Goal: Information Seeking & Learning: Understand process/instructions

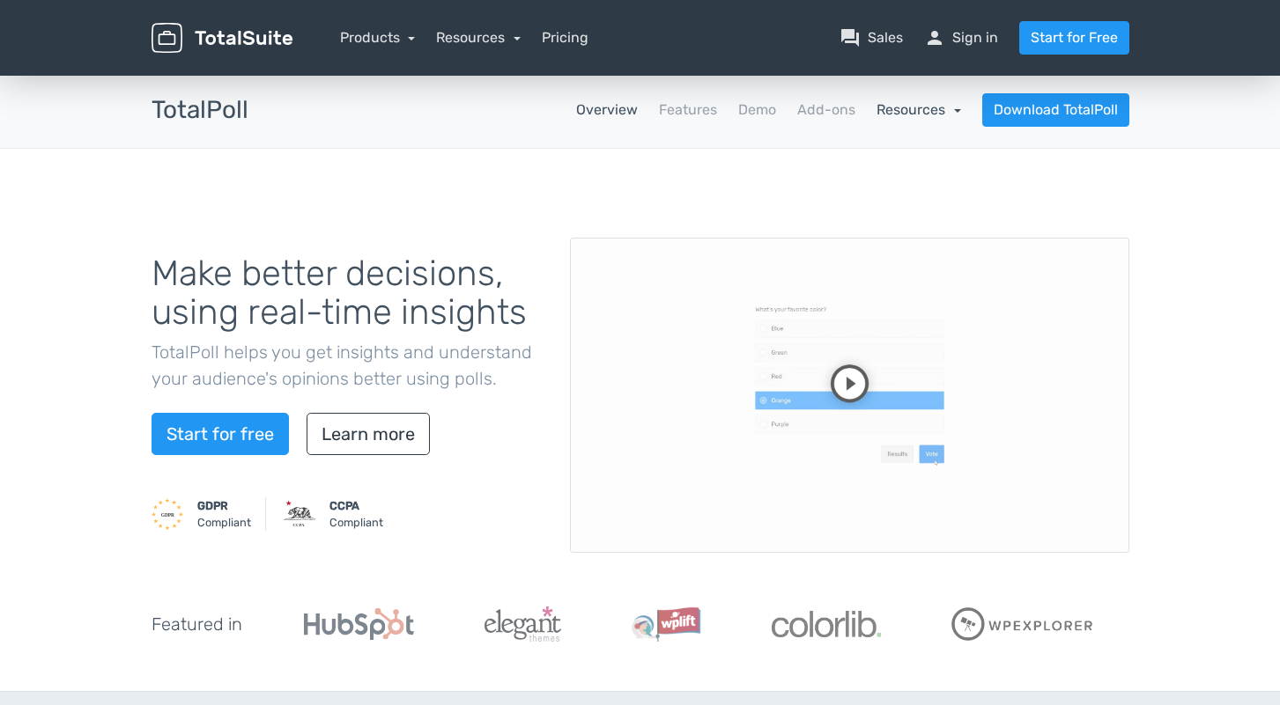
click at [918, 102] on link "Resources" at bounding box center [918, 109] width 85 height 17
click at [867, 159] on link "school Documentation" at bounding box center [878, 158] width 166 height 50
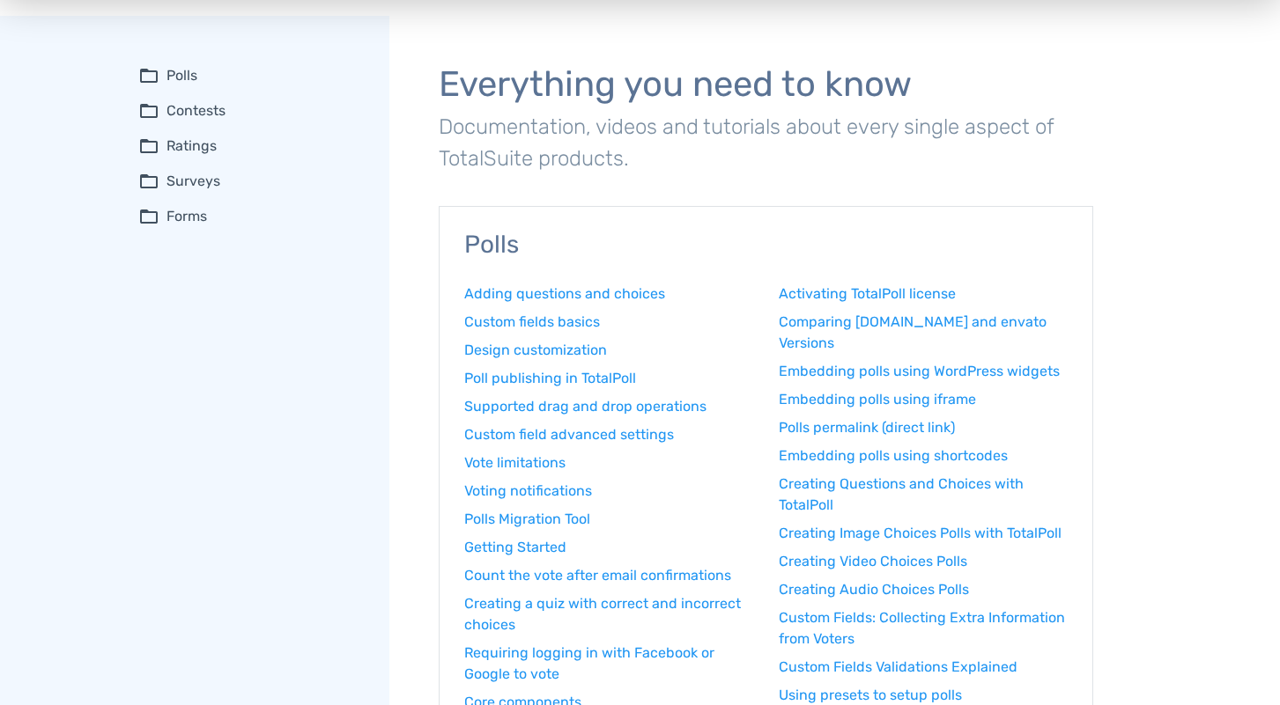
scroll to position [68, 0]
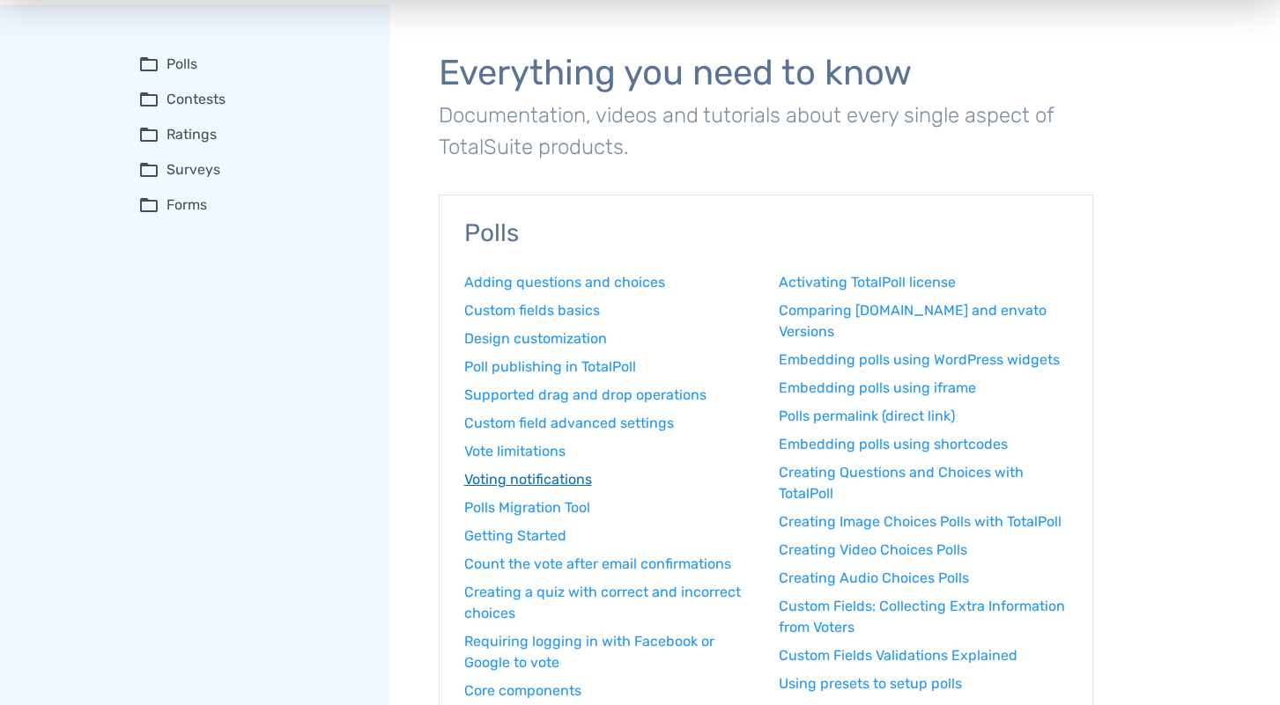
click at [533, 479] on link "Voting notifications" at bounding box center [608, 479] width 289 height 21
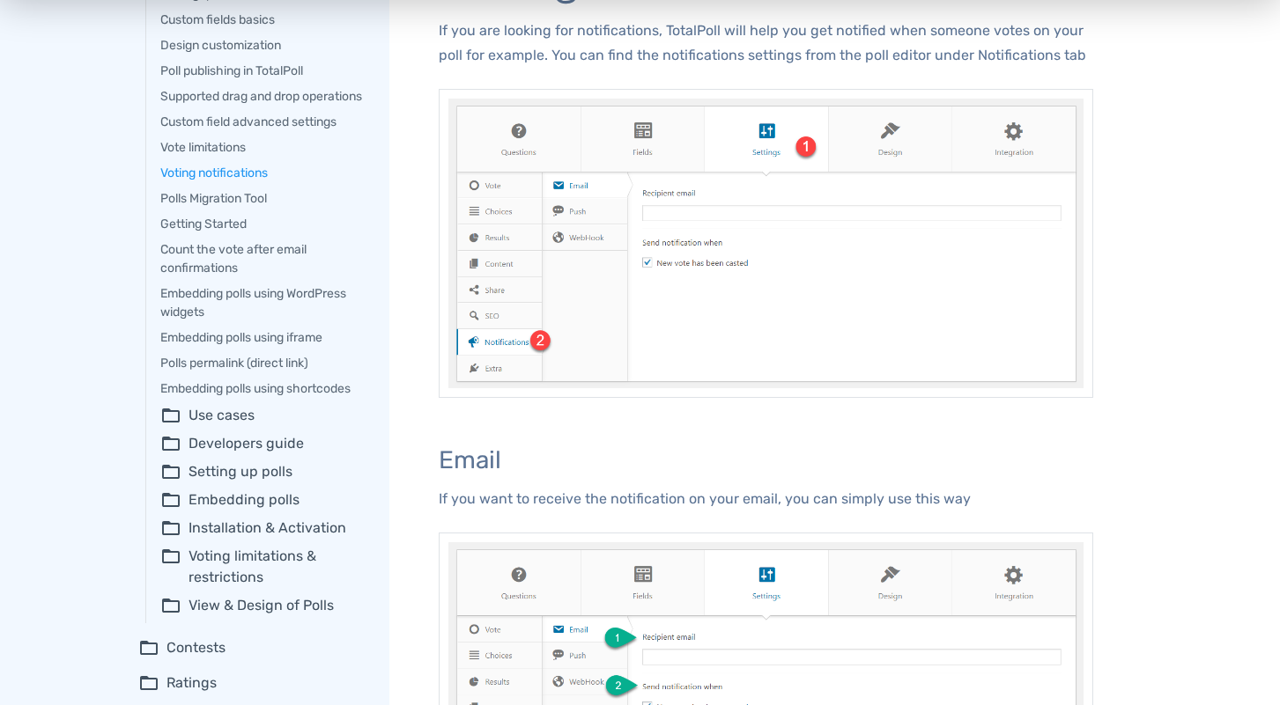
scroll to position [173, 0]
click at [204, 615] on summary "folder_open View & Design of Polls" at bounding box center [262, 604] width 204 height 21
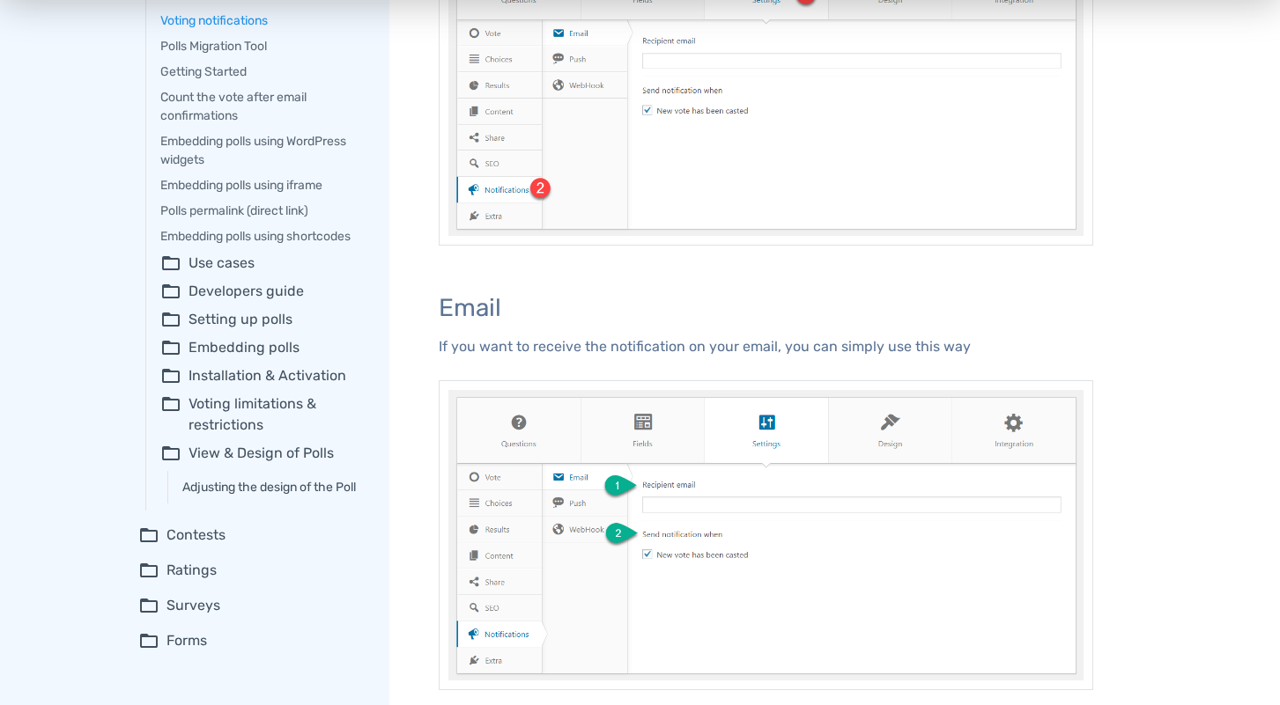
scroll to position [330, 0]
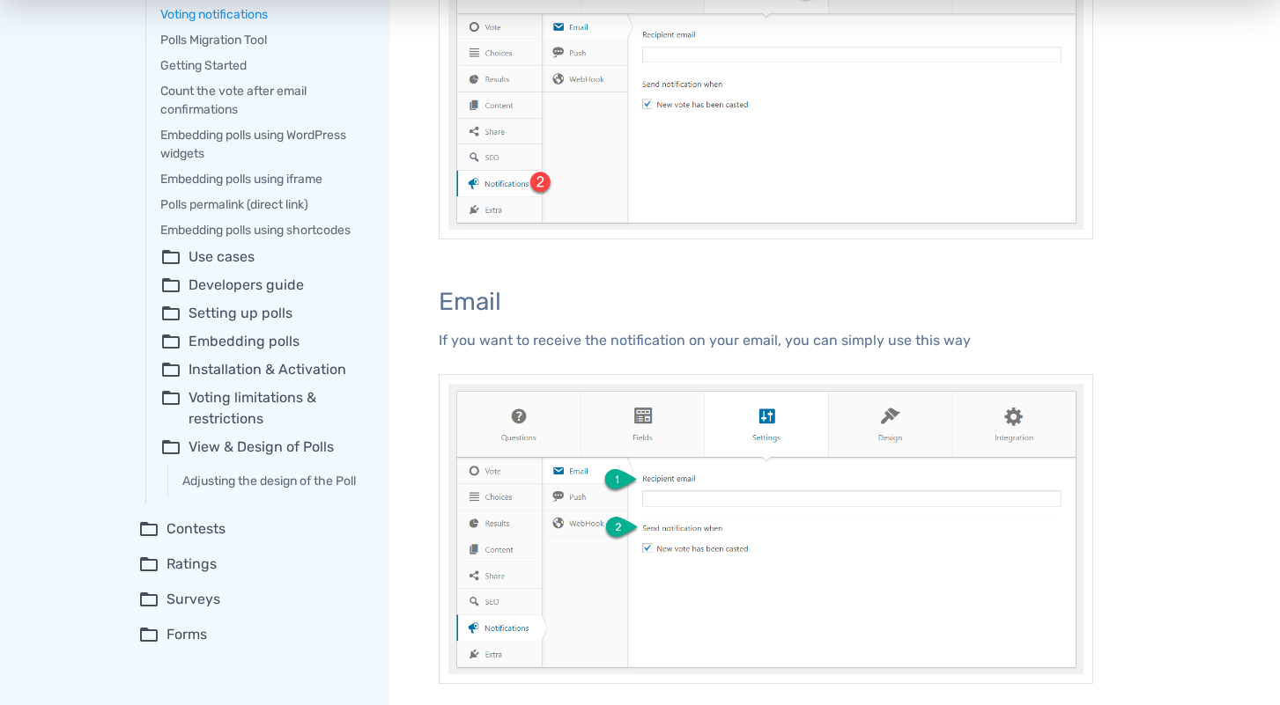
click at [194, 540] on summary "folder_open Contests" at bounding box center [251, 529] width 226 height 21
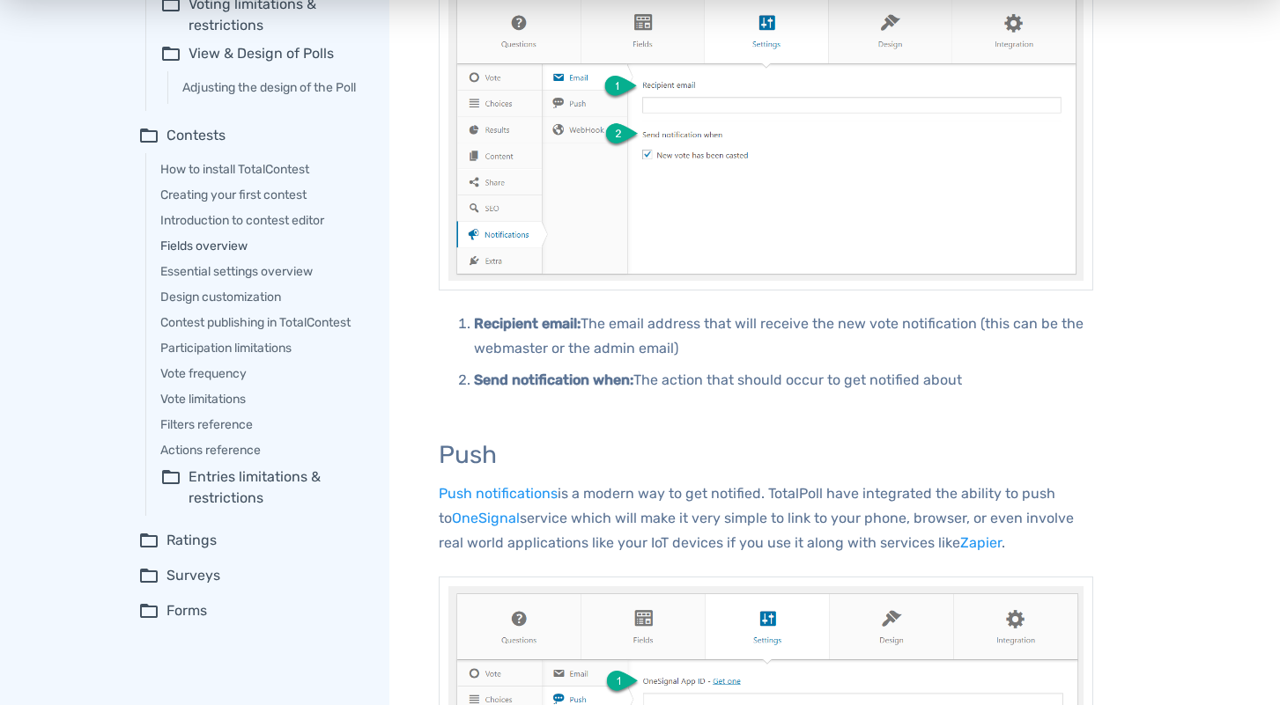
scroll to position [818, 0]
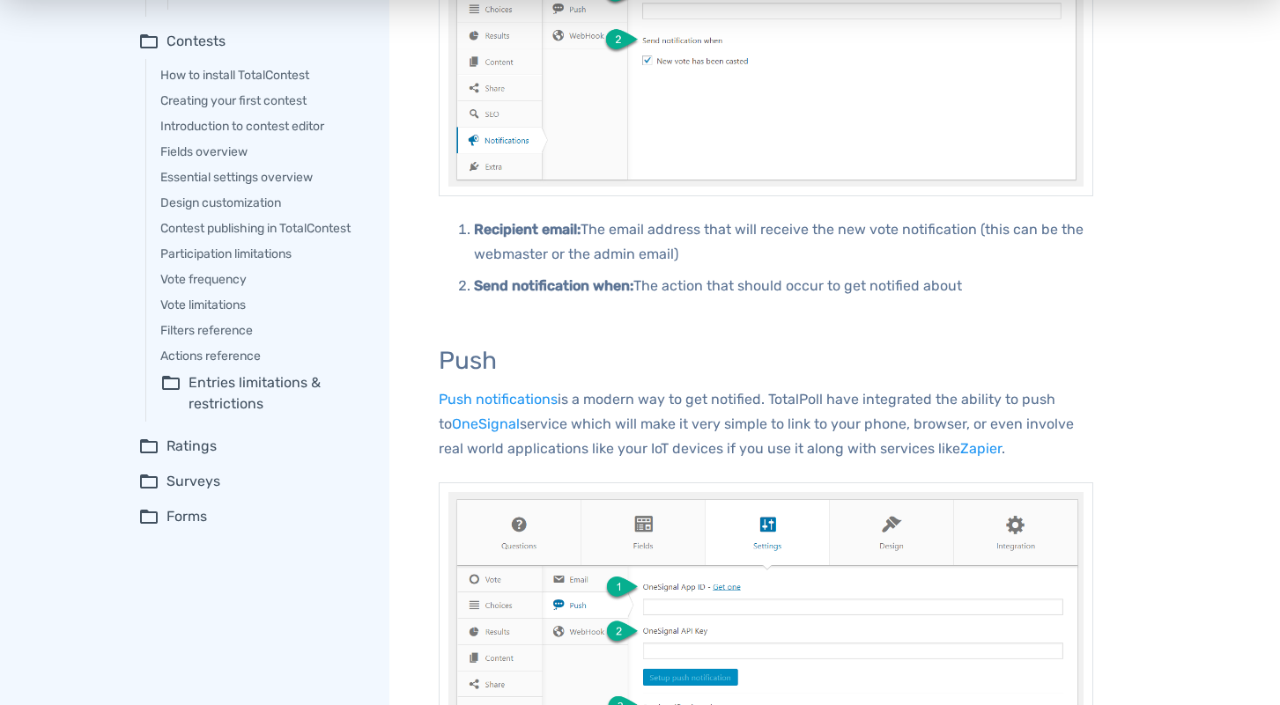
click at [191, 457] on summary "folder_open Ratings" at bounding box center [251, 446] width 226 height 21
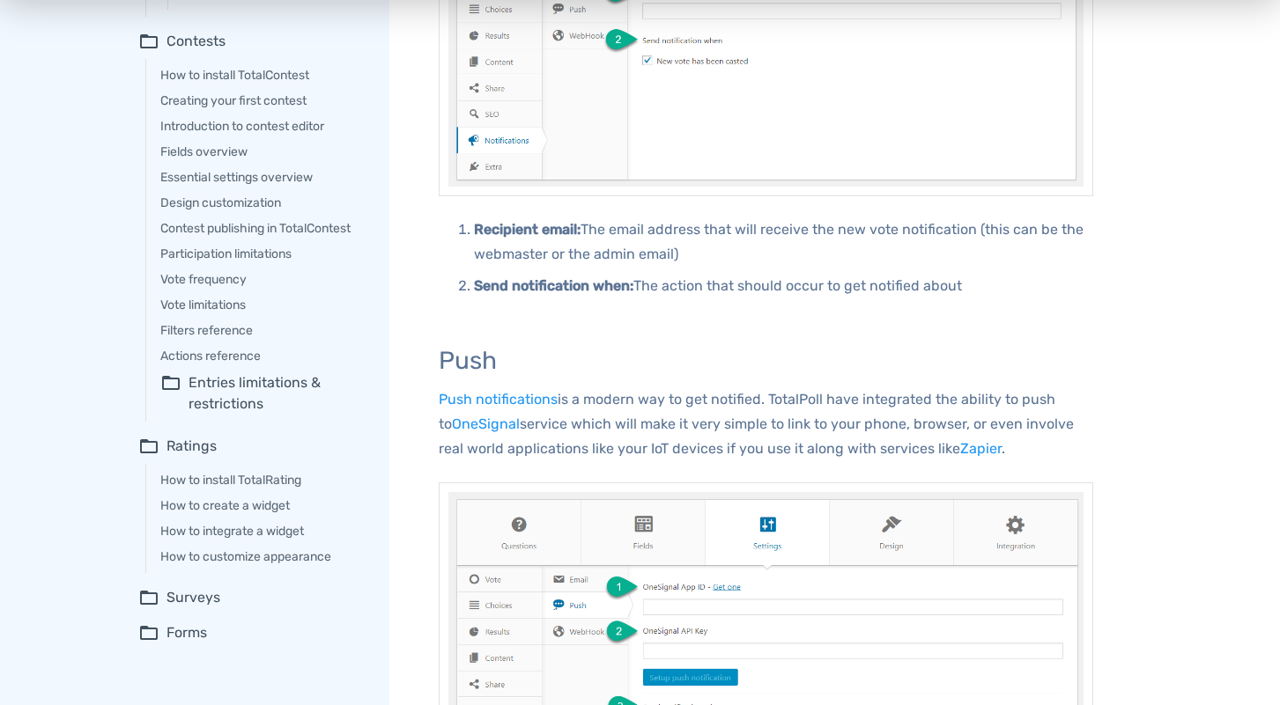
click at [191, 457] on summary "folder_open Ratings" at bounding box center [251, 446] width 226 height 21
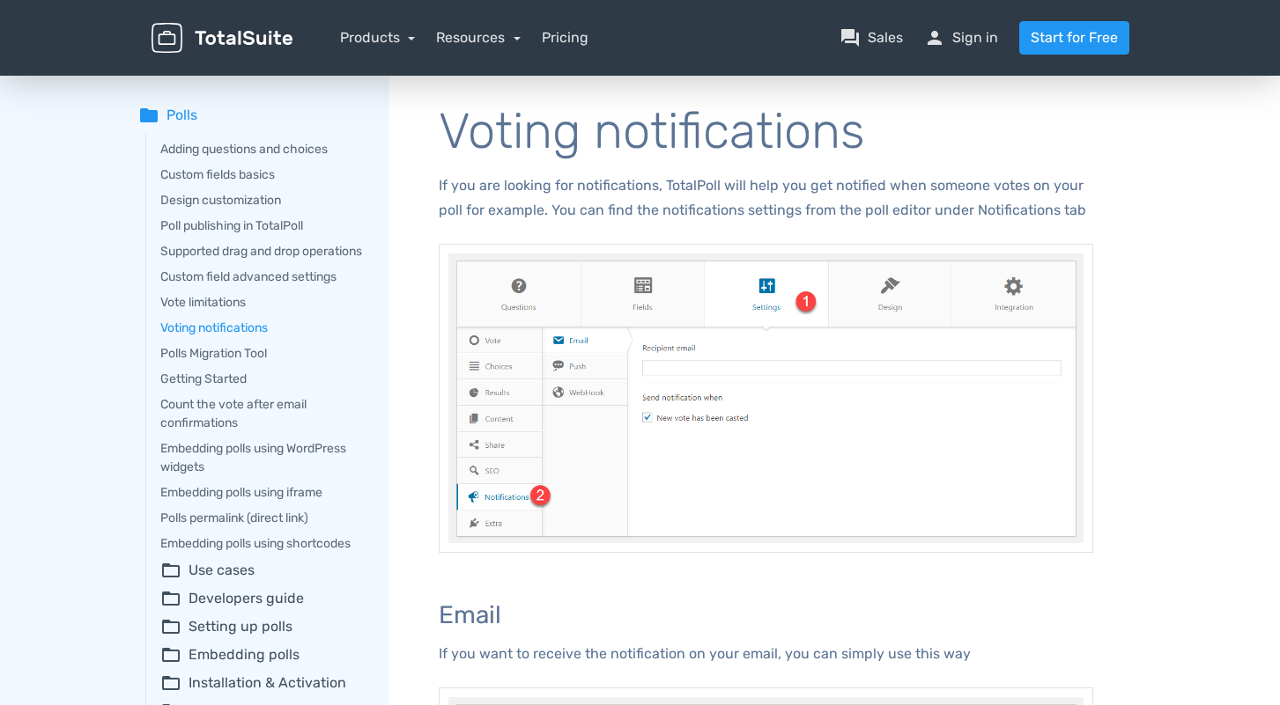
scroll to position [0, 0]
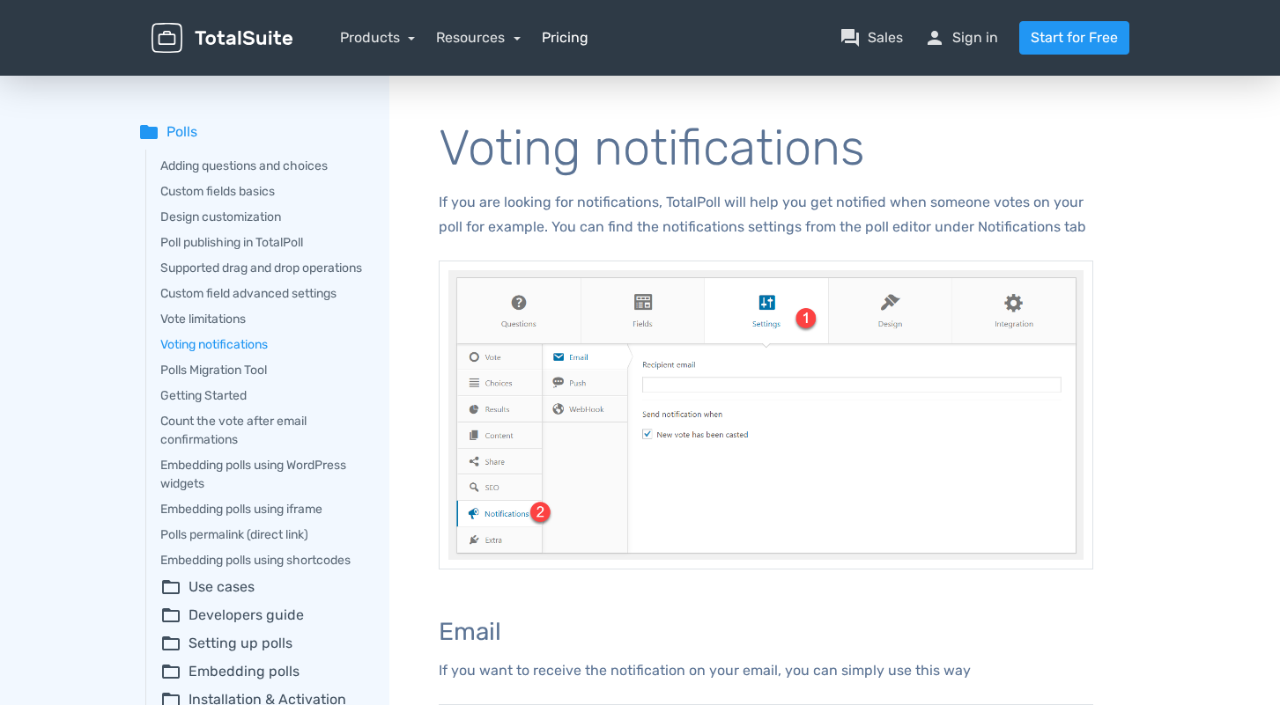
click at [573, 41] on link "Pricing" at bounding box center [565, 37] width 47 height 21
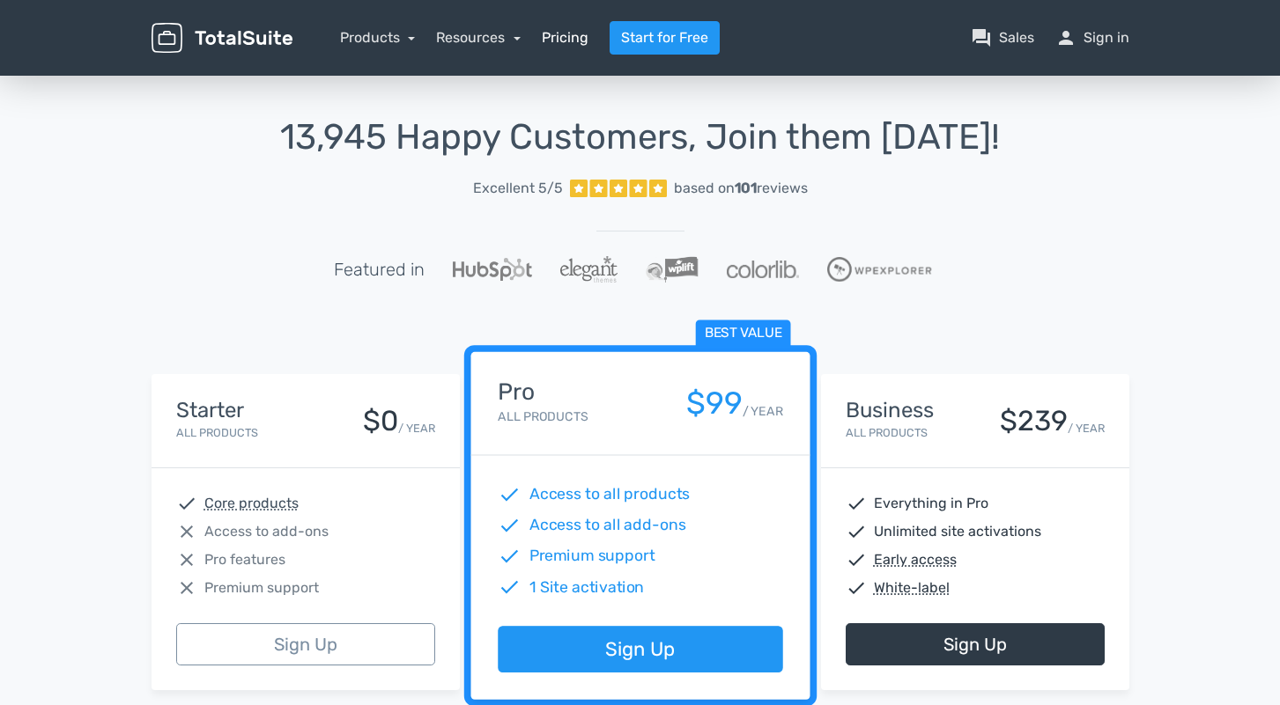
click at [571, 43] on link "Pricing" at bounding box center [565, 37] width 47 height 21
click at [462, 43] on link "Resources" at bounding box center [478, 37] width 85 height 17
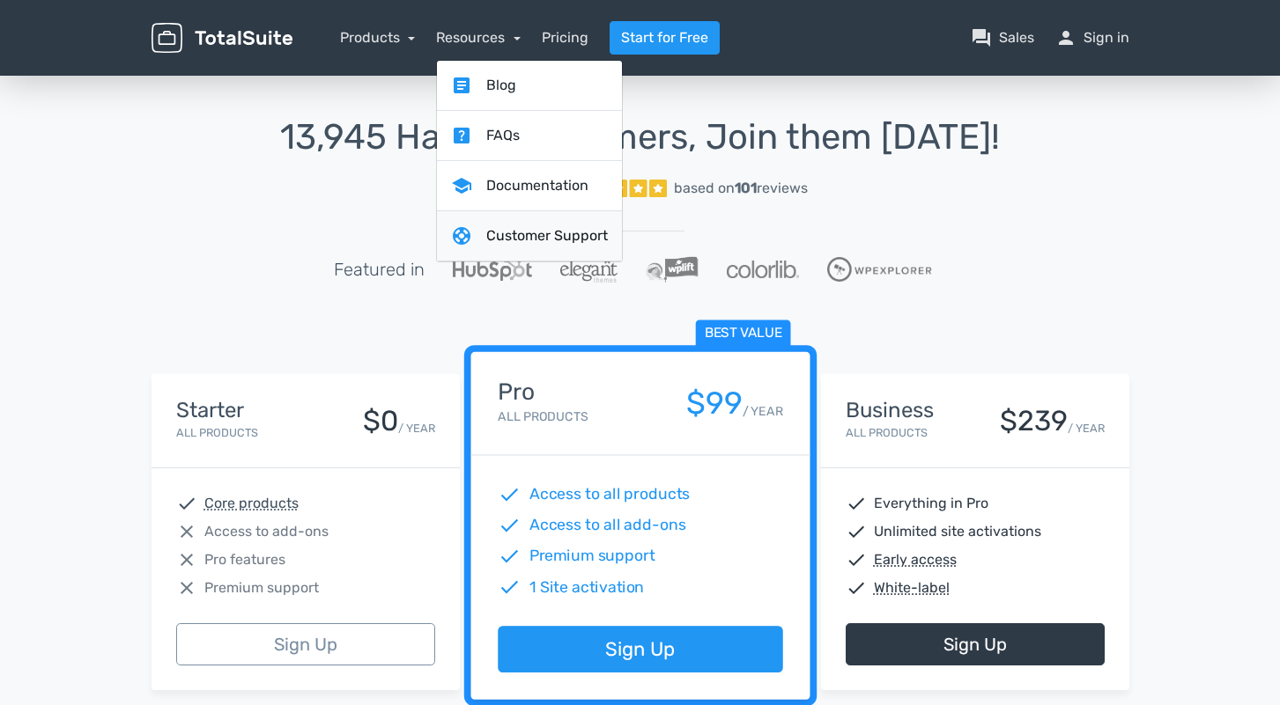
click at [479, 225] on link "support Customer Support" at bounding box center [529, 236] width 185 height 50
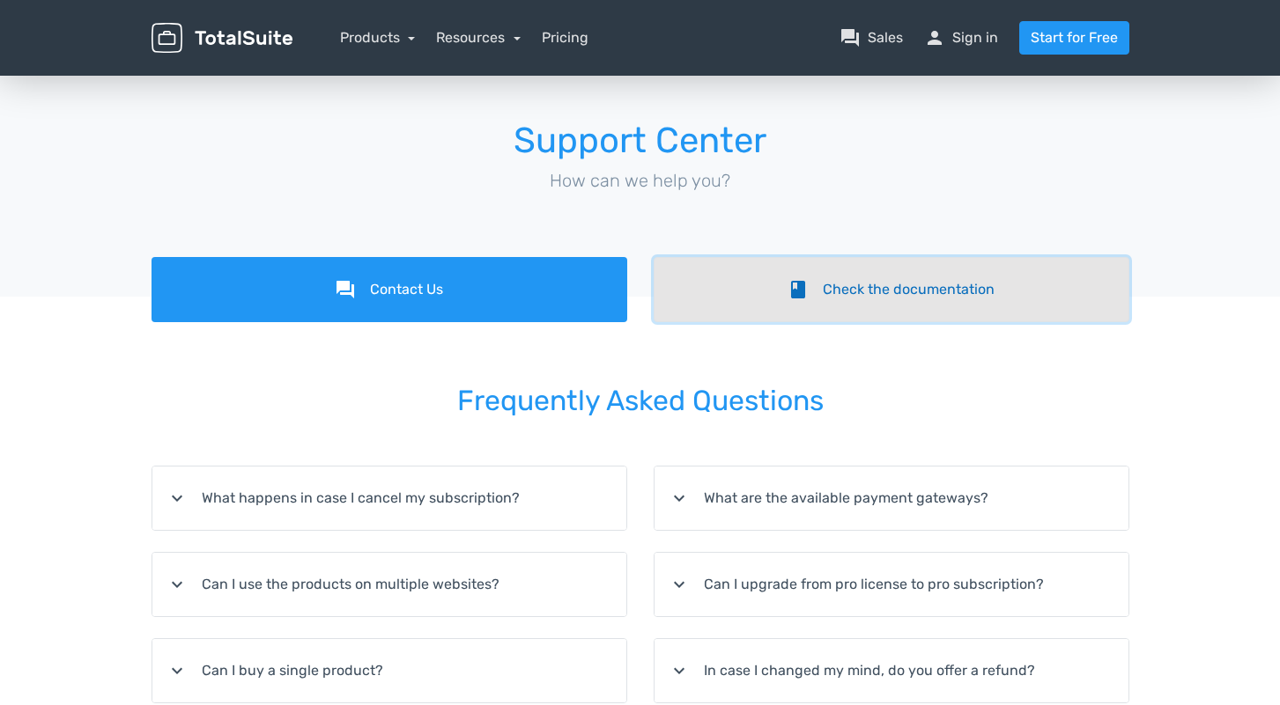
click at [926, 295] on link "book Check the documentation" at bounding box center [891, 289] width 476 height 65
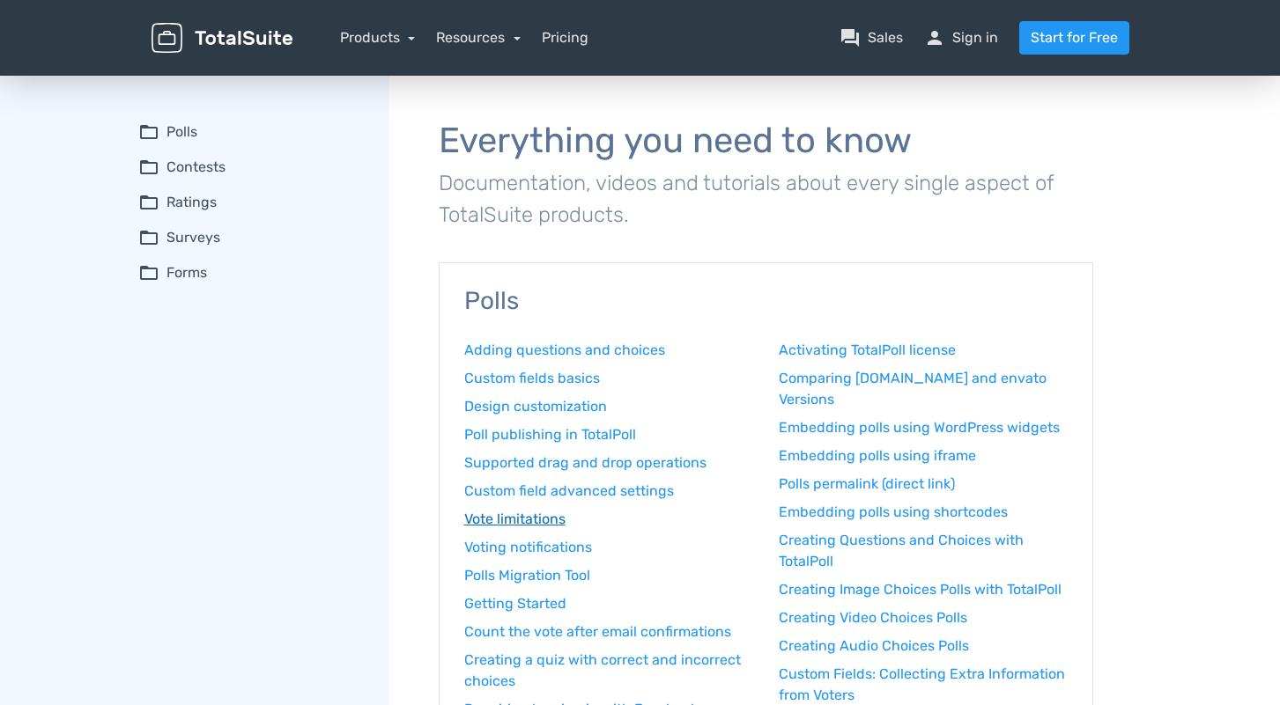
click at [563, 519] on link "Vote limitations" at bounding box center [608, 519] width 289 height 21
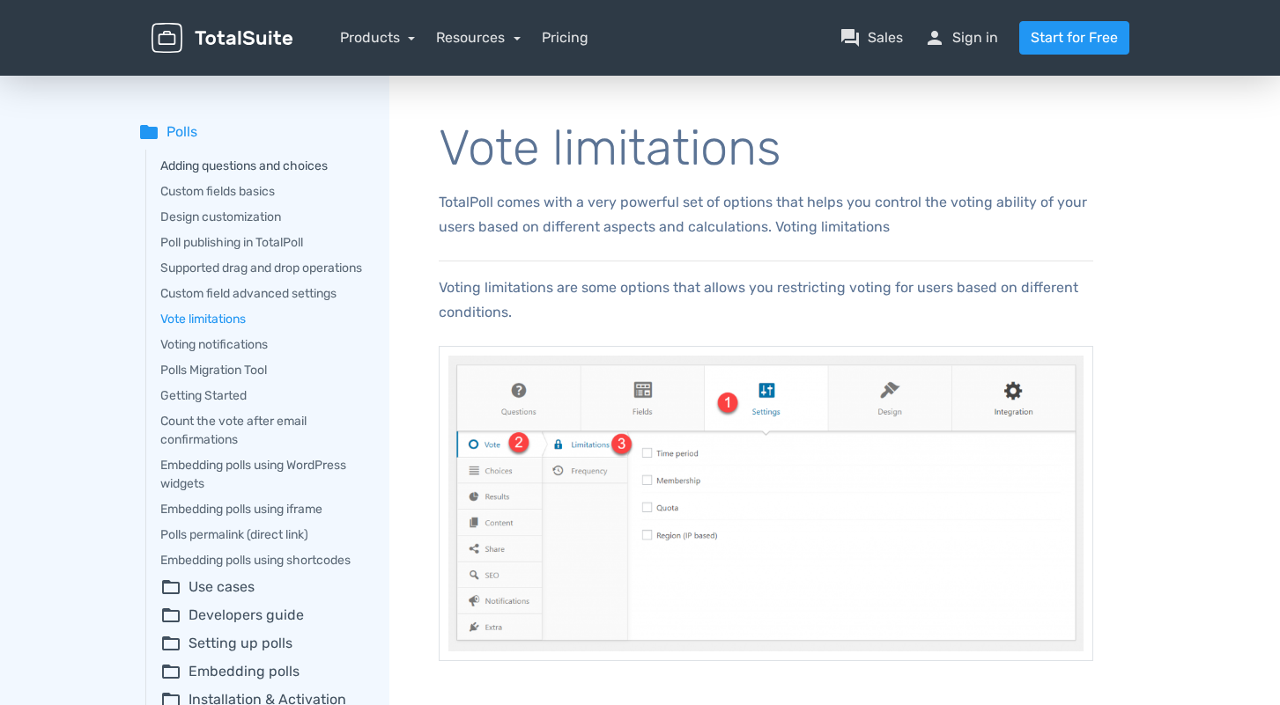
click at [220, 164] on link "Adding questions and choices" at bounding box center [262, 166] width 204 height 18
